Goal: Task Accomplishment & Management: Manage account settings

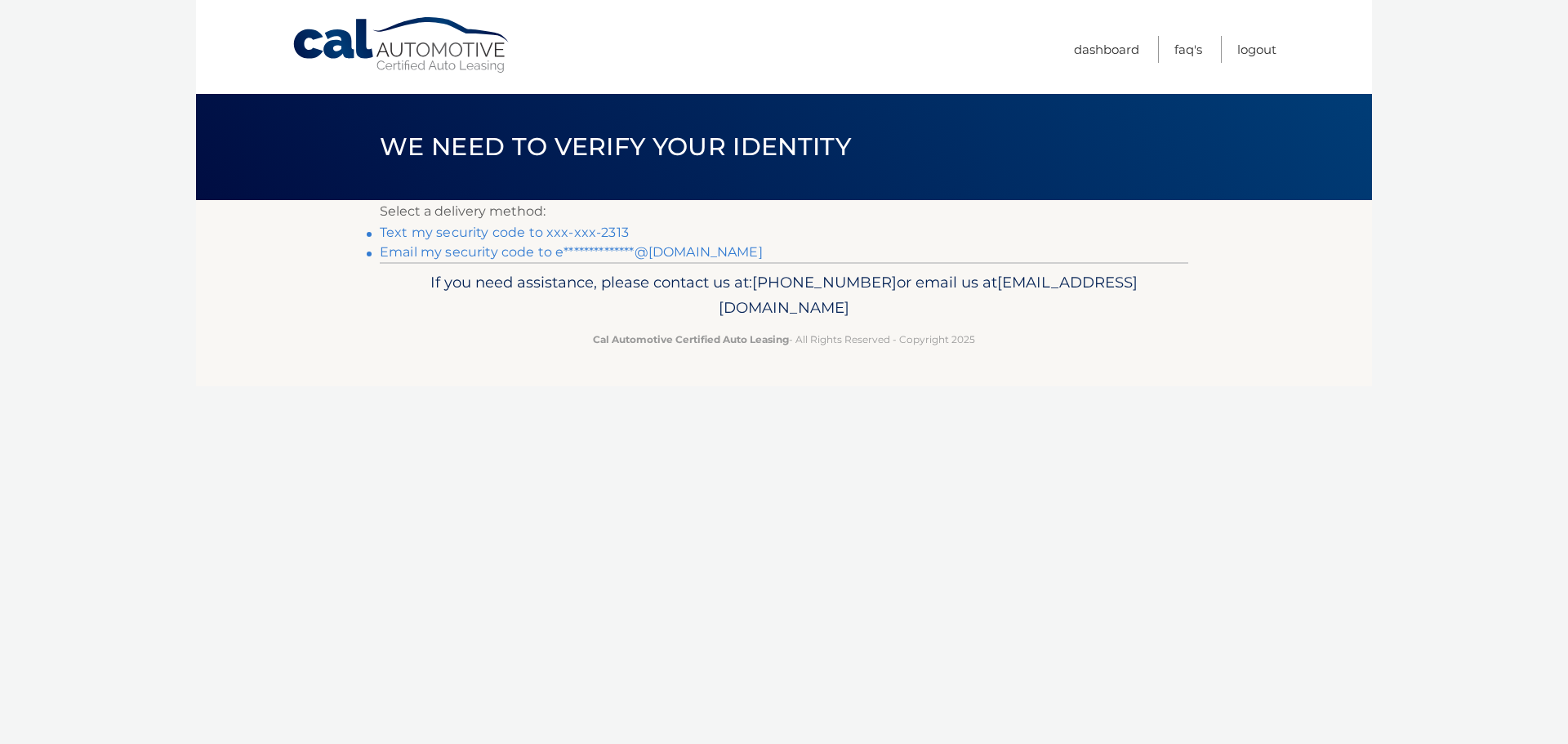
click at [422, 239] on link "Text my security code to xxx-xxx-2313" at bounding box center [504, 232] width 250 height 16
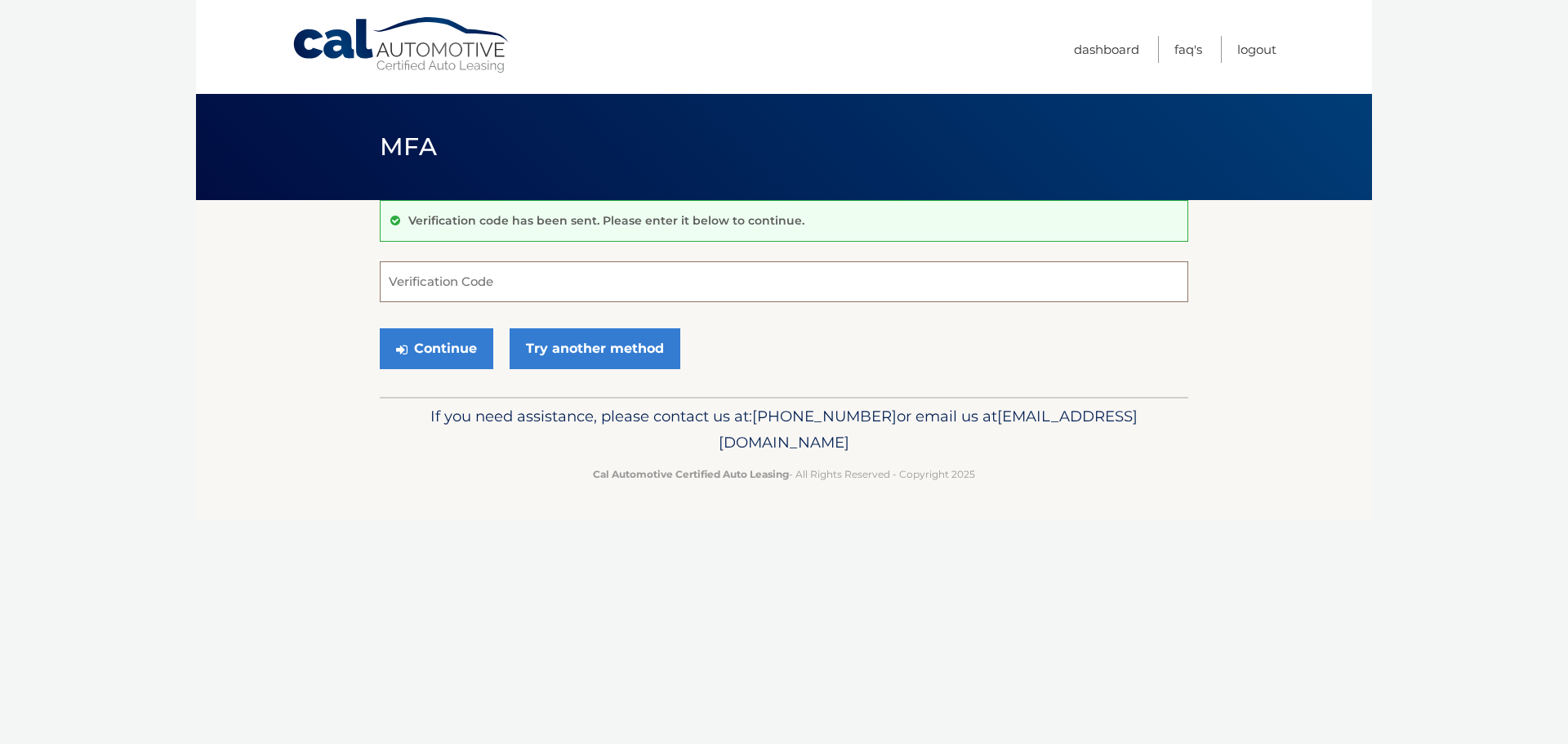
click at [470, 279] on input "Verification Code" at bounding box center [784, 282] width 809 height 41
type input "911107"
click at [446, 338] on button "Continue" at bounding box center [436, 349] width 114 height 41
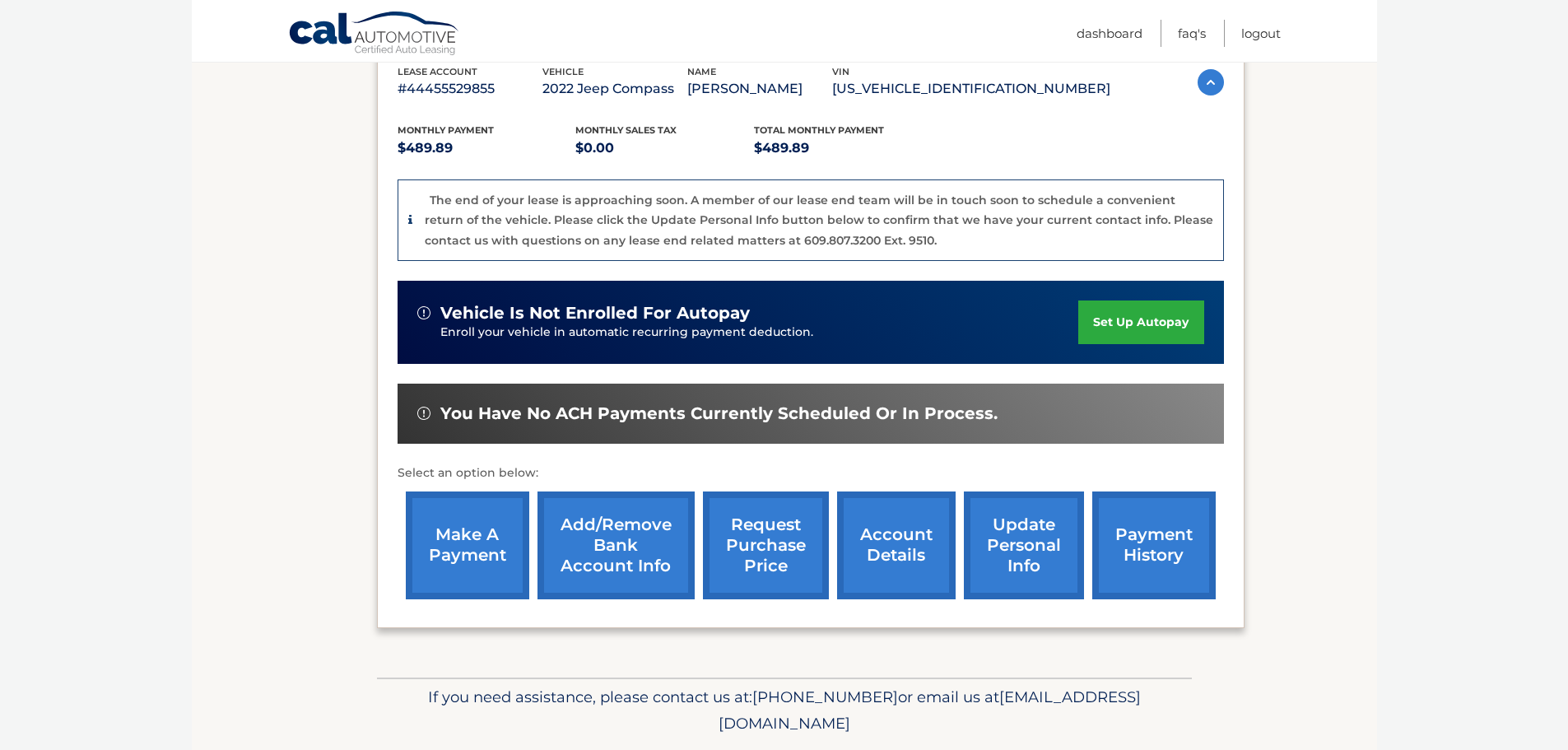
scroll to position [350, 0]
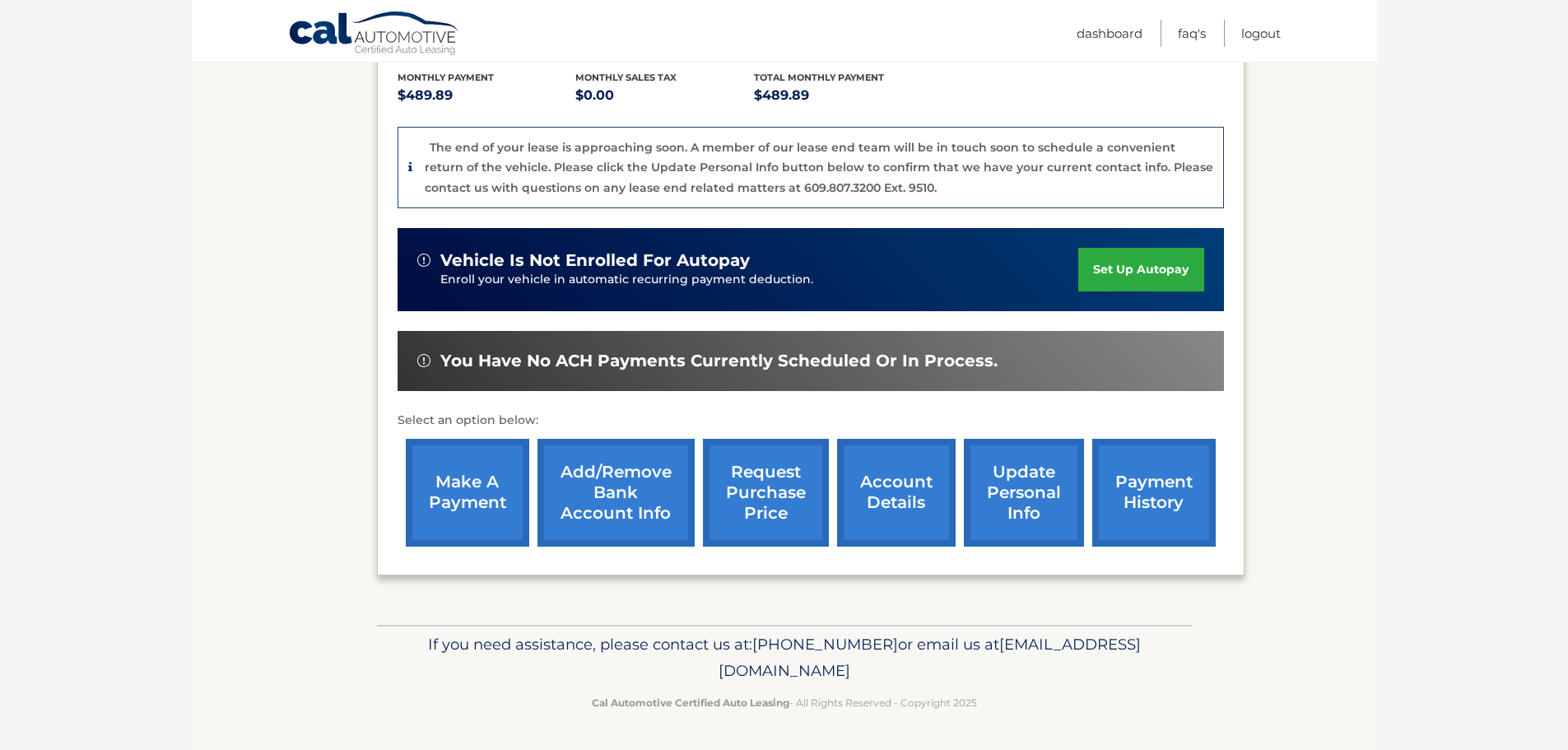
click at [881, 500] on link "account details" at bounding box center [896, 492] width 118 height 108
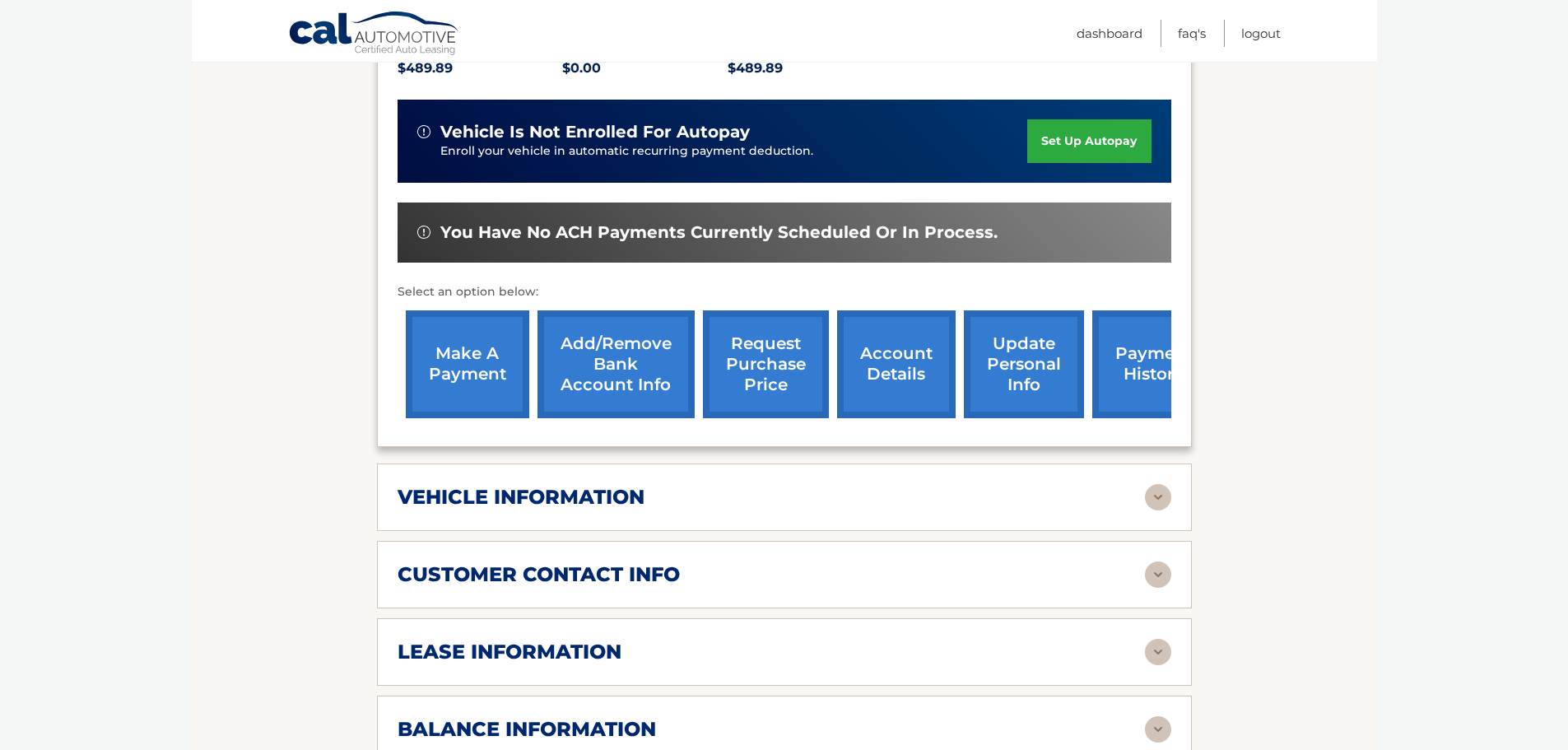
scroll to position [494, 0]
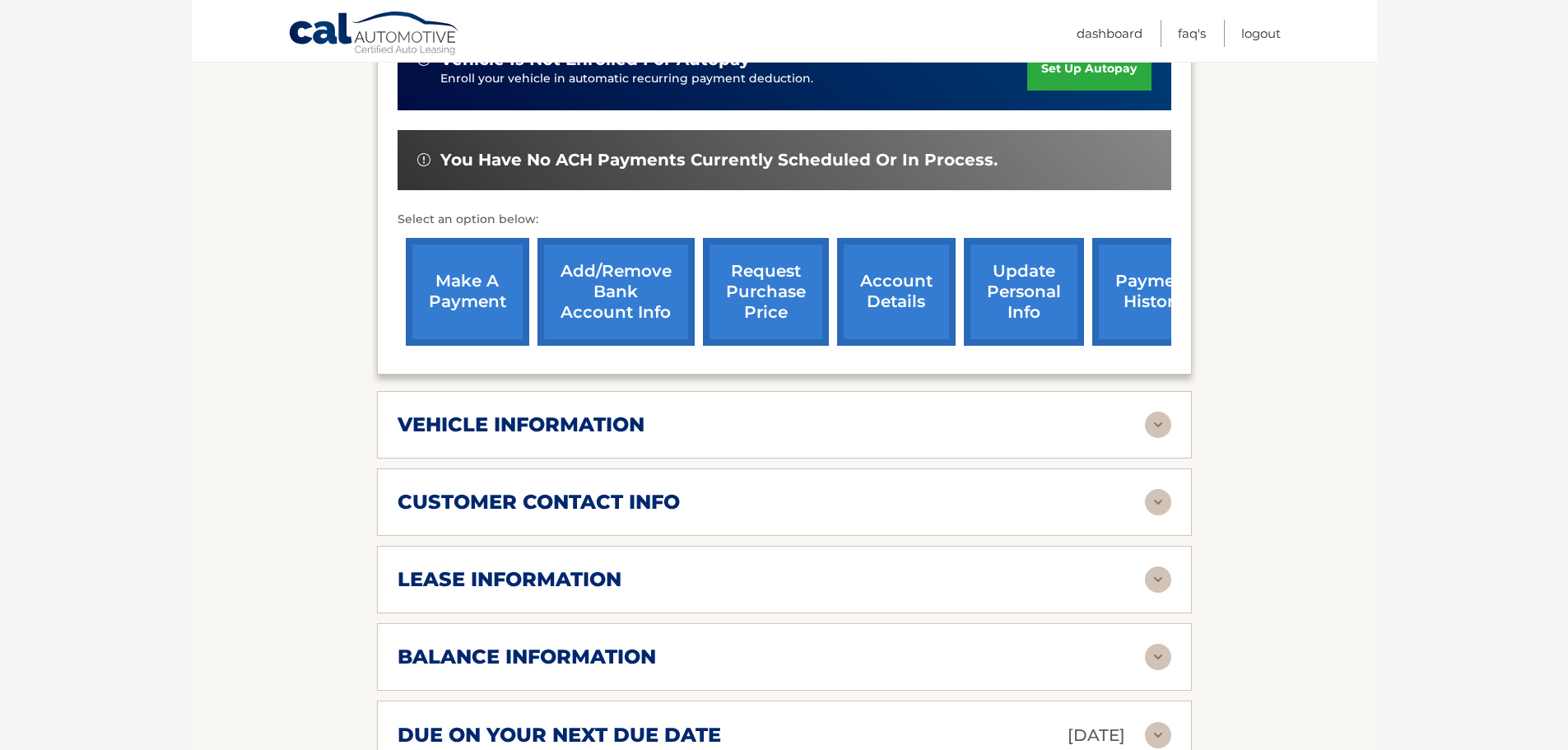
click at [702, 417] on div "vehicle information vehicle Year 2022 vehicle make Jeep vehicle model Compass v…" at bounding box center [784, 425] width 815 height 68
click at [1149, 412] on img at bounding box center [1158, 425] width 26 height 26
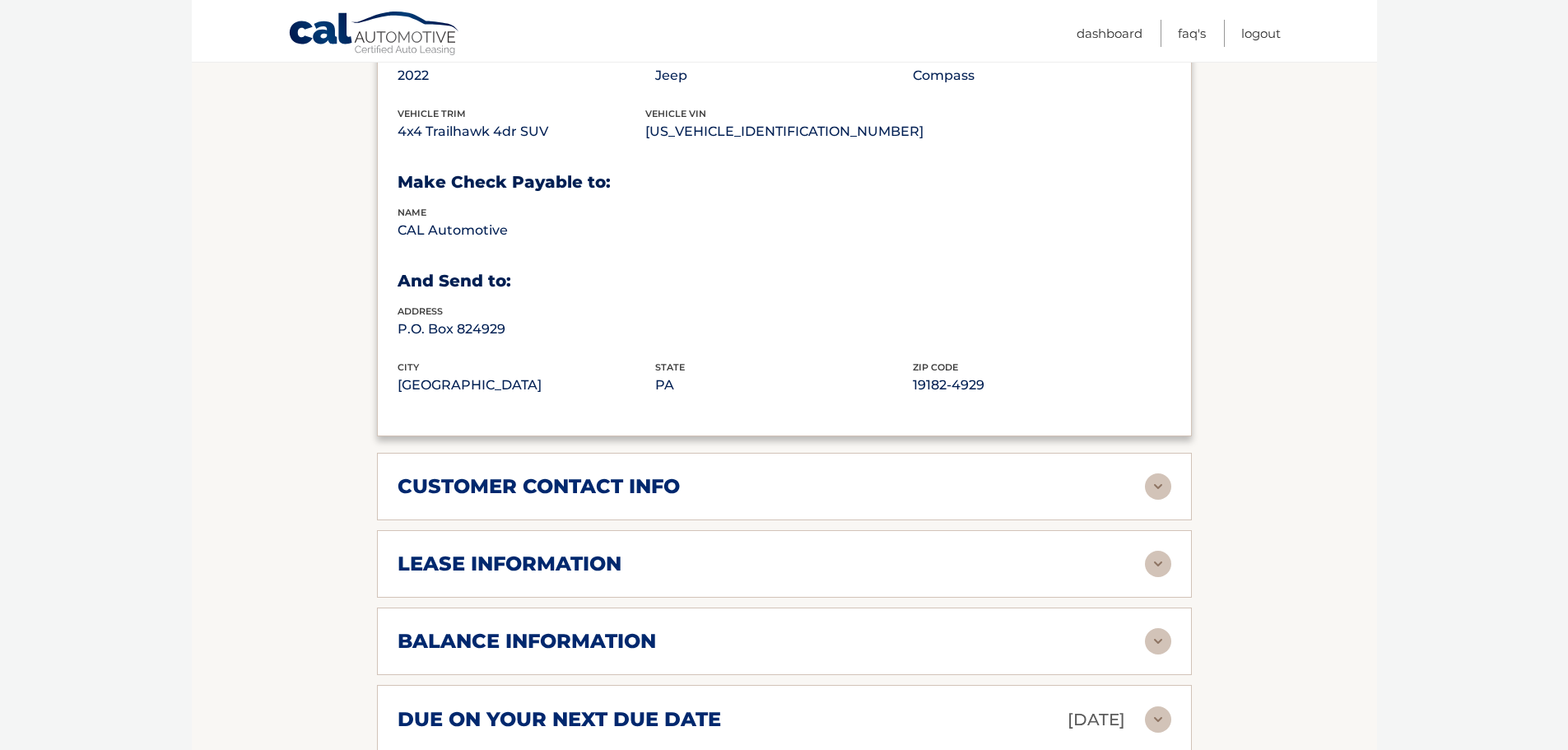
scroll to position [1070, 0]
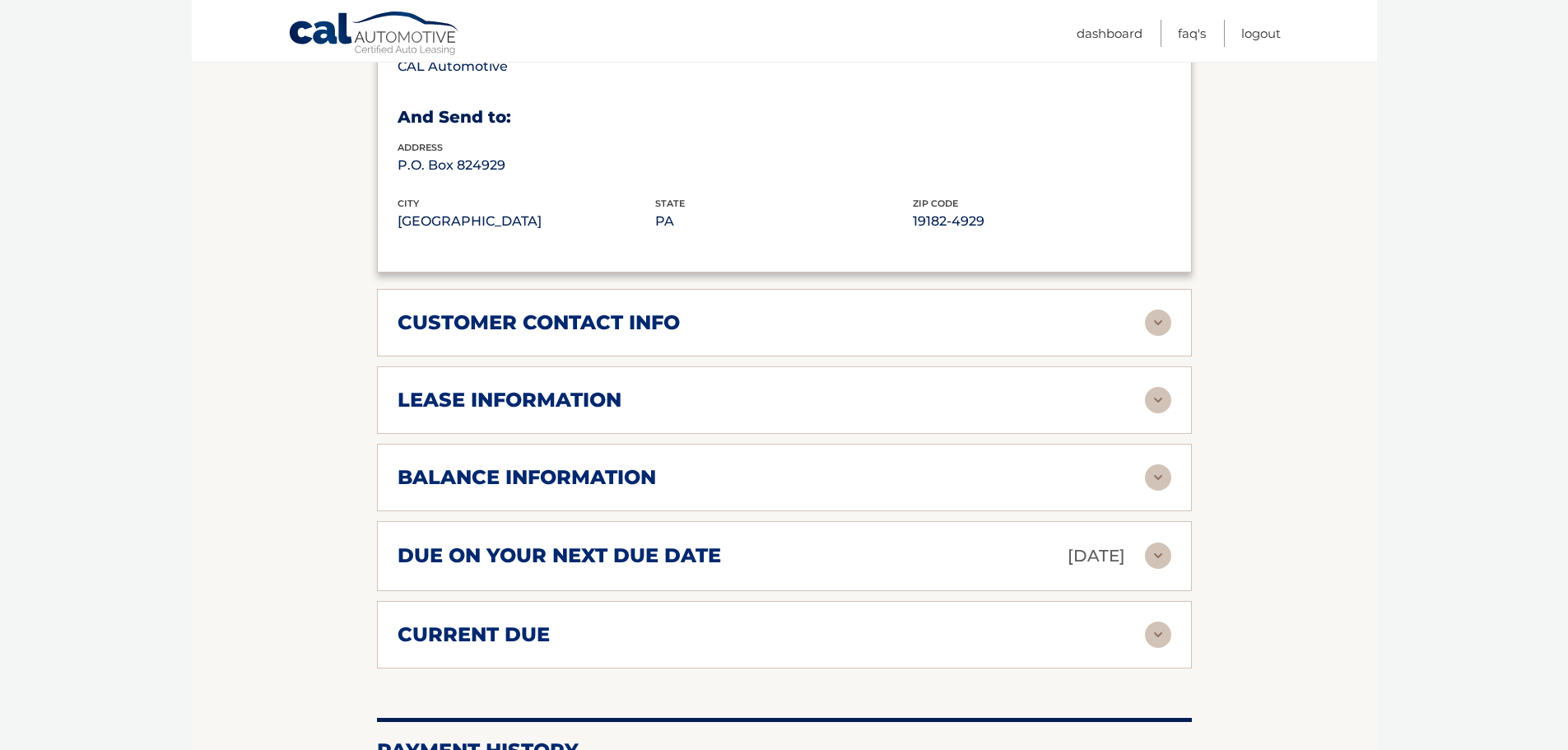
click at [725, 398] on div "lease information Contract Start Date Jul 15, 2022 Term 39 Maturity Date Oct 15…" at bounding box center [784, 399] width 815 height 68
click at [1154, 387] on img at bounding box center [1158, 399] width 26 height 26
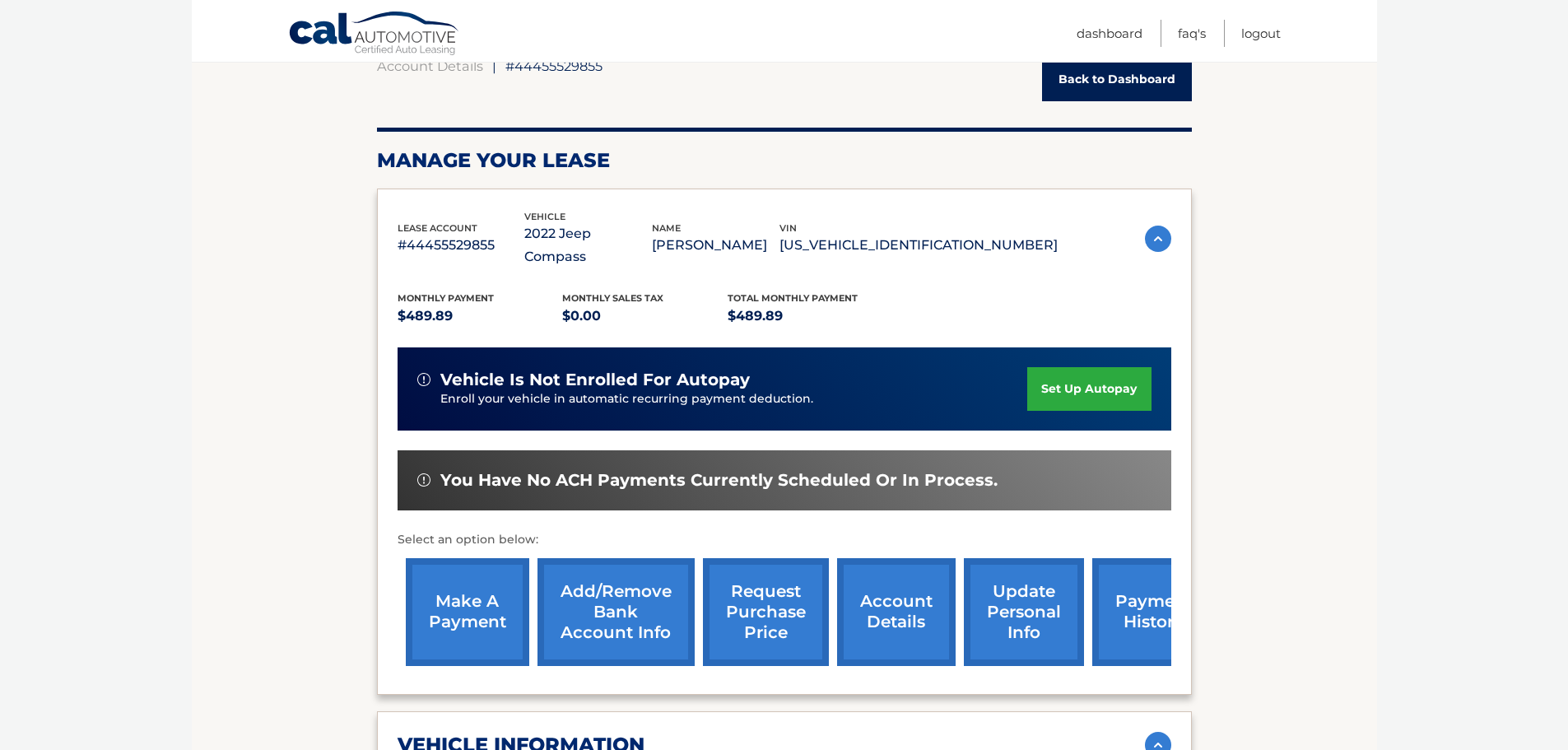
scroll to position [164, 0]
